Goal: Task Accomplishment & Management: Manage account settings

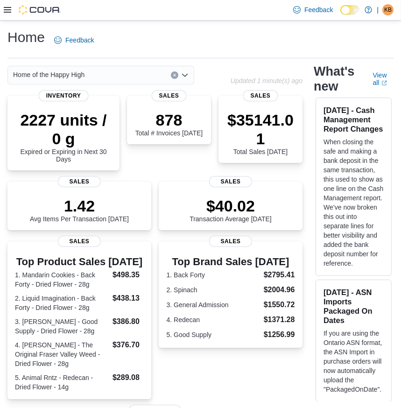
click at [392, 6] on div "KB" at bounding box center [387, 9] width 11 height 11
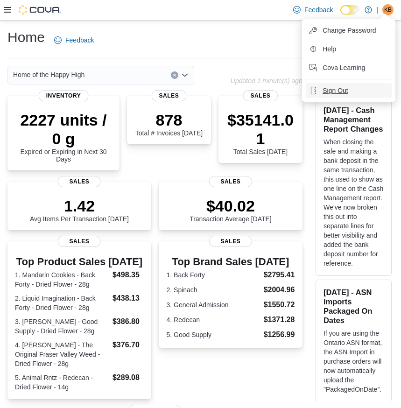
click at [328, 88] on span "Sign Out" at bounding box center [335, 90] width 25 height 9
